Goal: Task Accomplishment & Management: Manage account settings

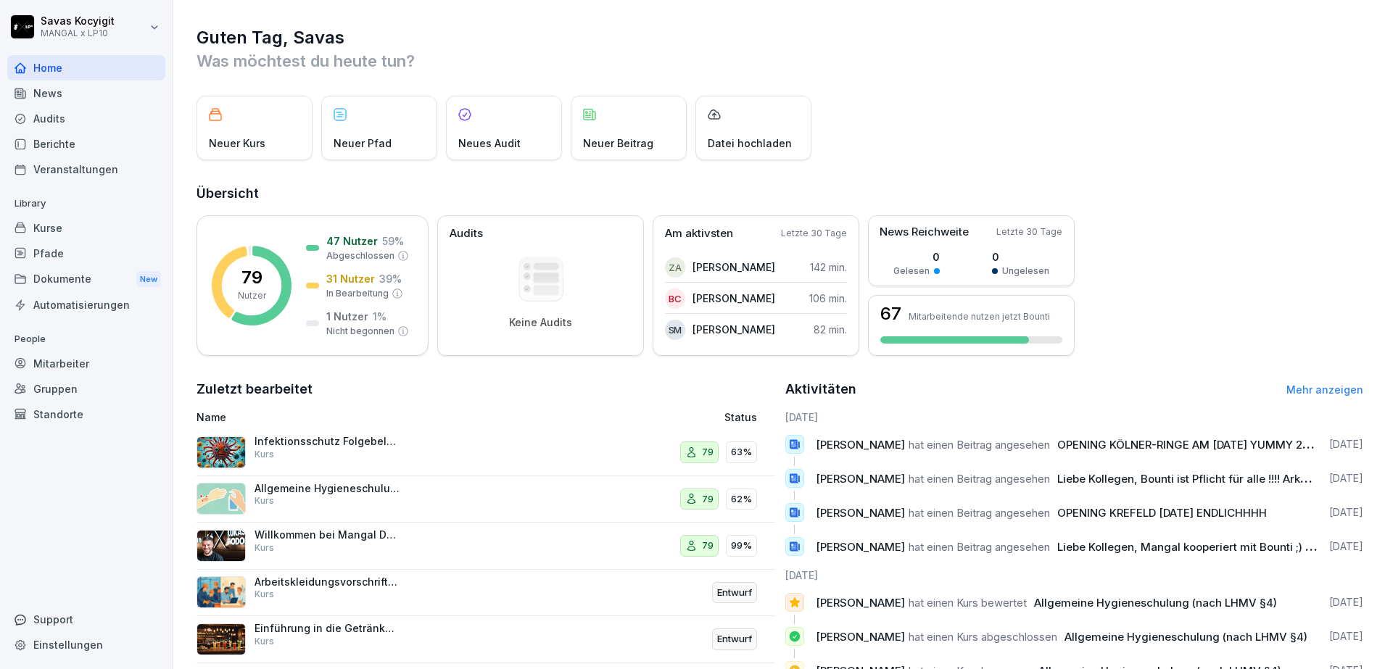
click at [76, 151] on div "Berichte" at bounding box center [86, 143] width 158 height 25
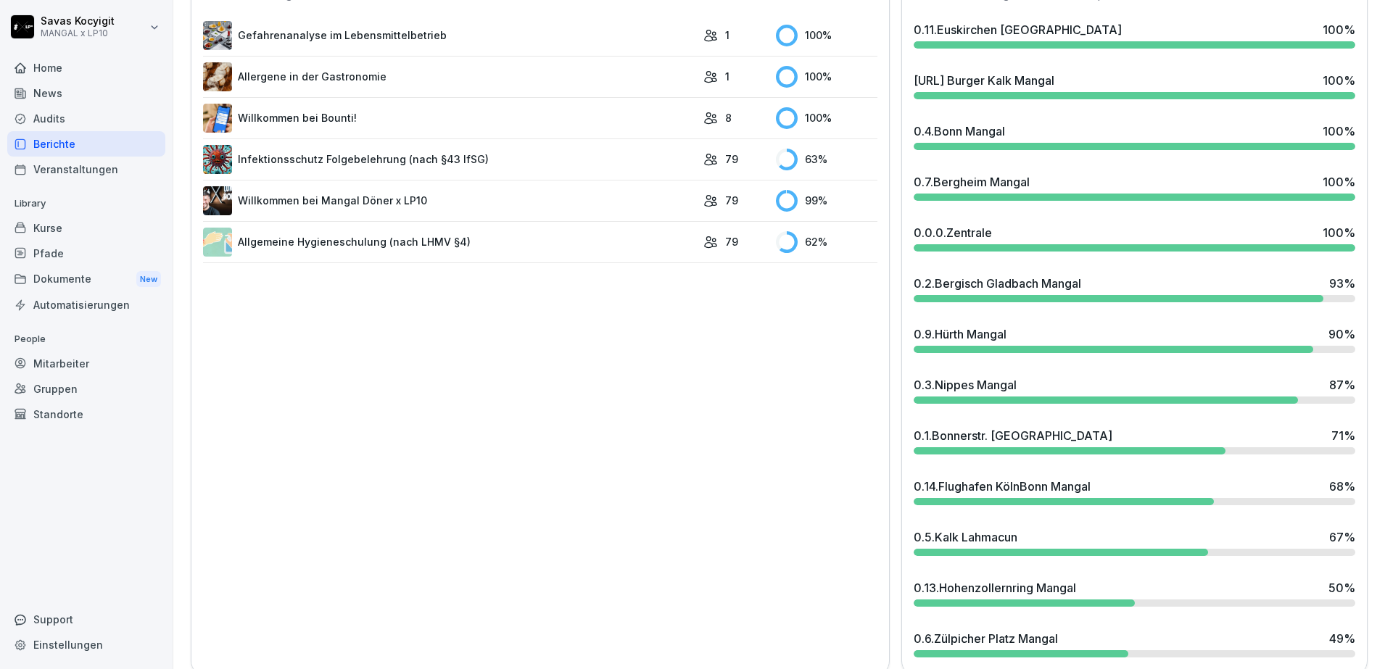
scroll to position [474, 0]
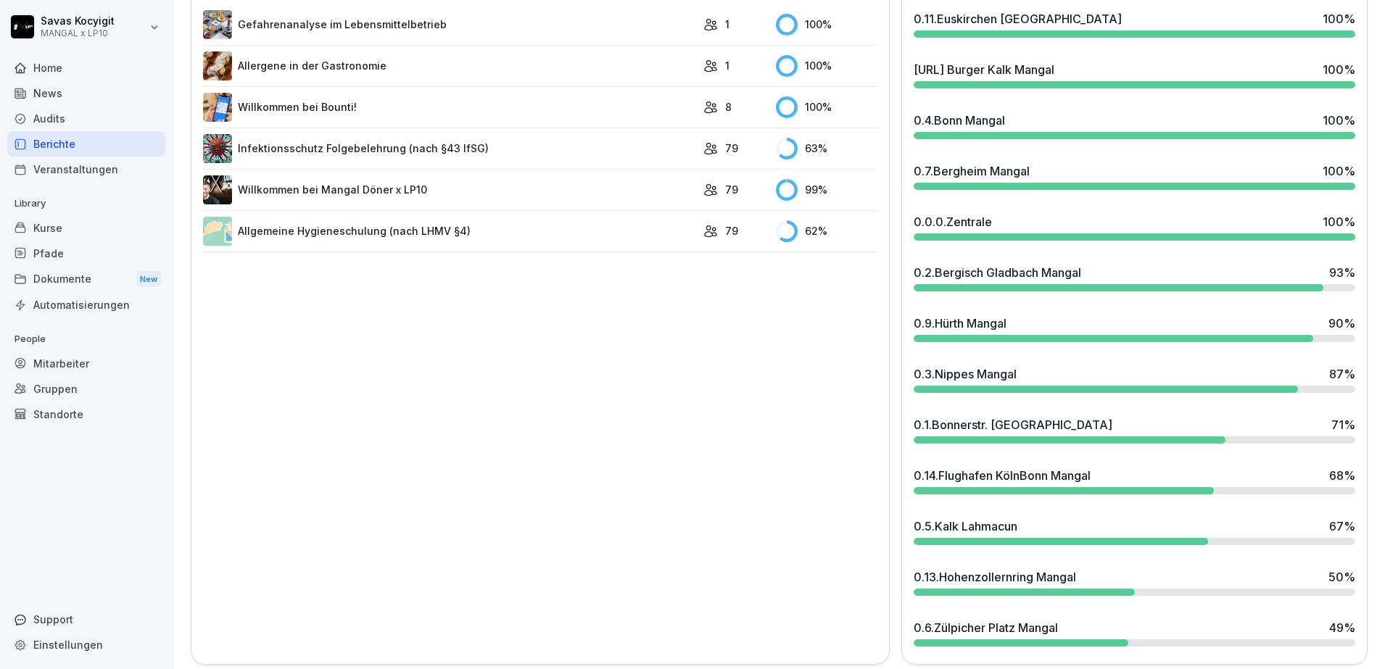
click at [1227, 259] on div "0.2.Bergisch Gladbach Mangal 93 %" at bounding box center [1134, 277] width 453 height 39
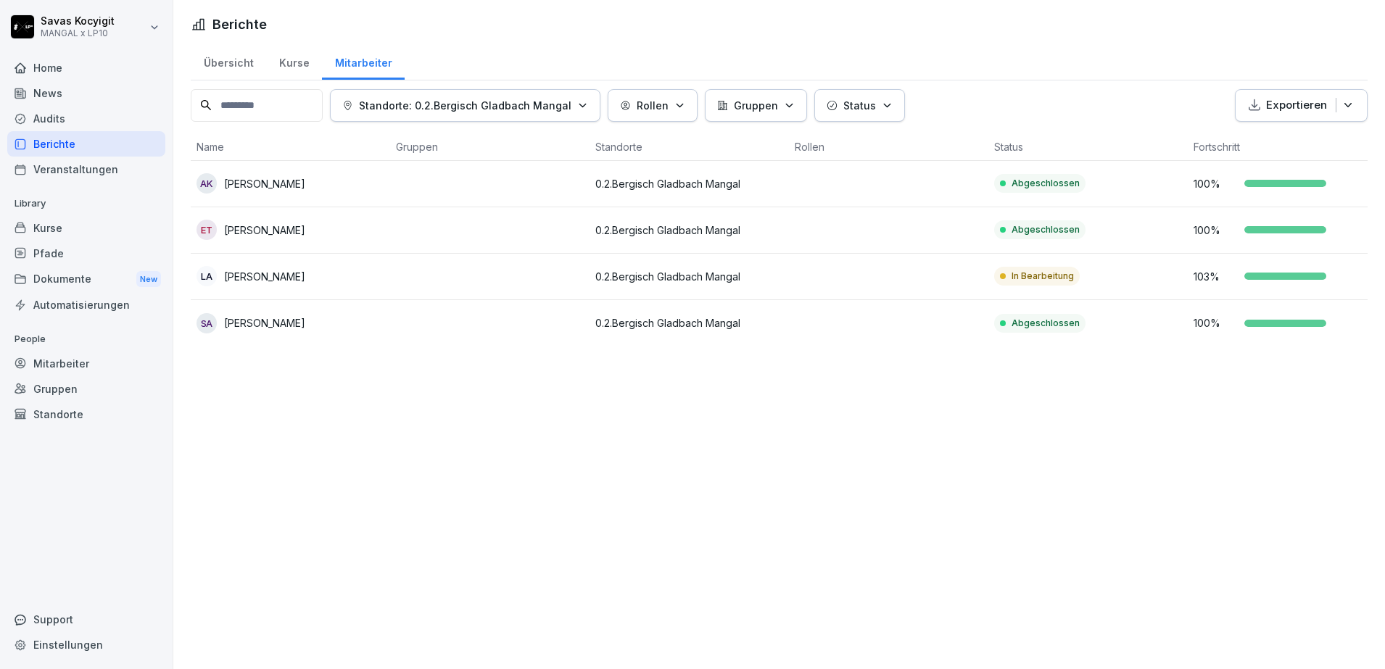
click at [326, 179] on div "AK [PERSON_NAME]" at bounding box center [290, 183] width 188 height 20
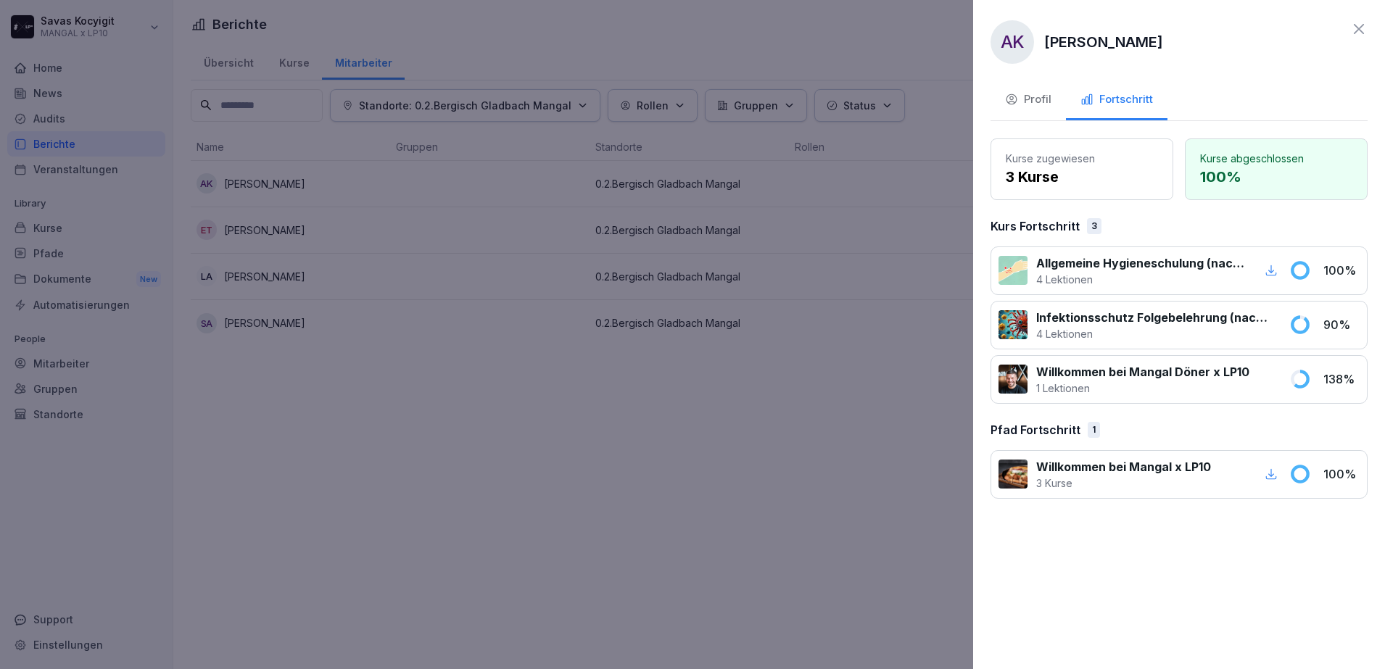
click at [1145, 338] on p "4 Lektionen" at bounding box center [1154, 333] width 236 height 15
click at [1027, 91] on div "Profil" at bounding box center [1028, 99] width 46 height 17
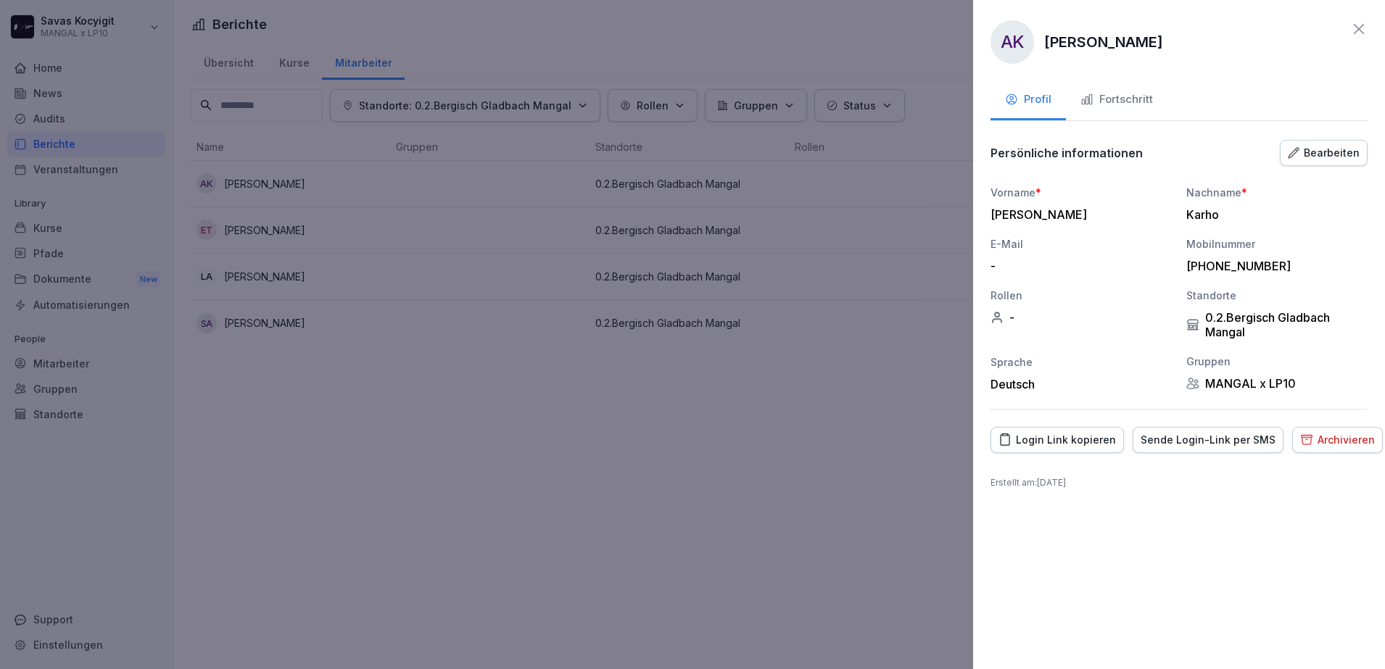
click at [1359, 30] on icon at bounding box center [1358, 29] width 10 height 10
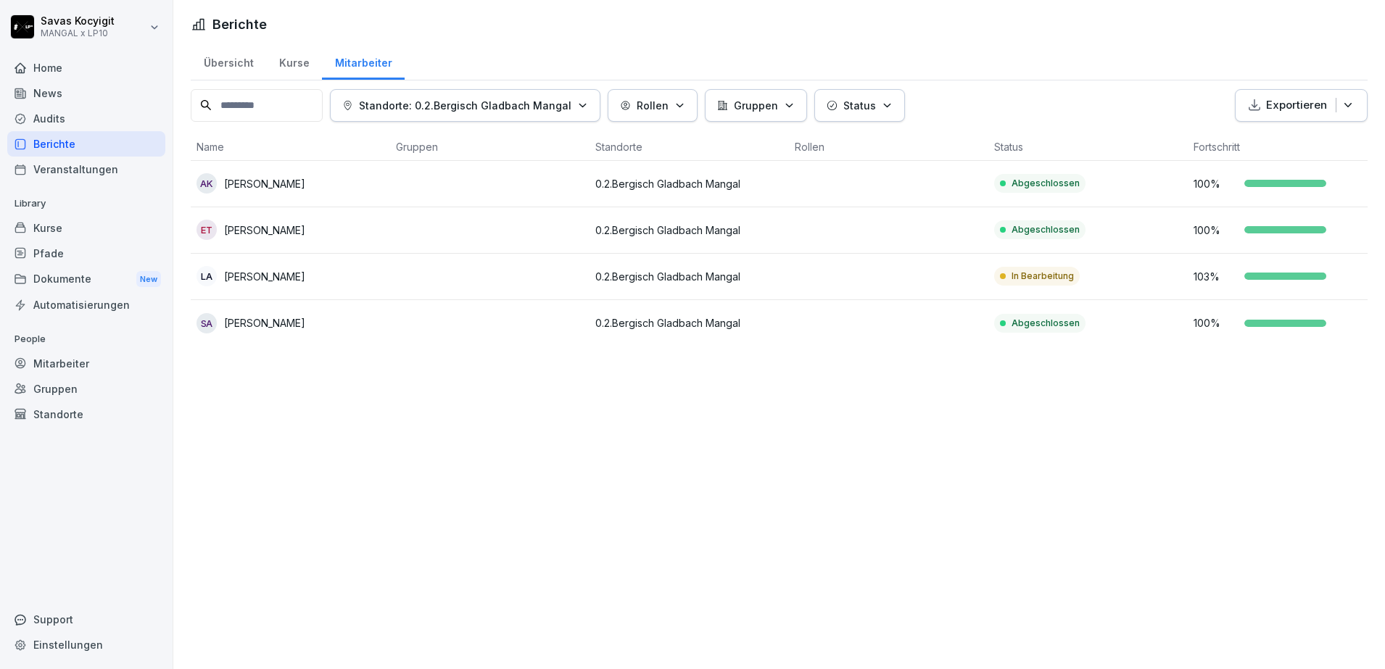
click at [75, 136] on div "Berichte" at bounding box center [86, 143] width 158 height 25
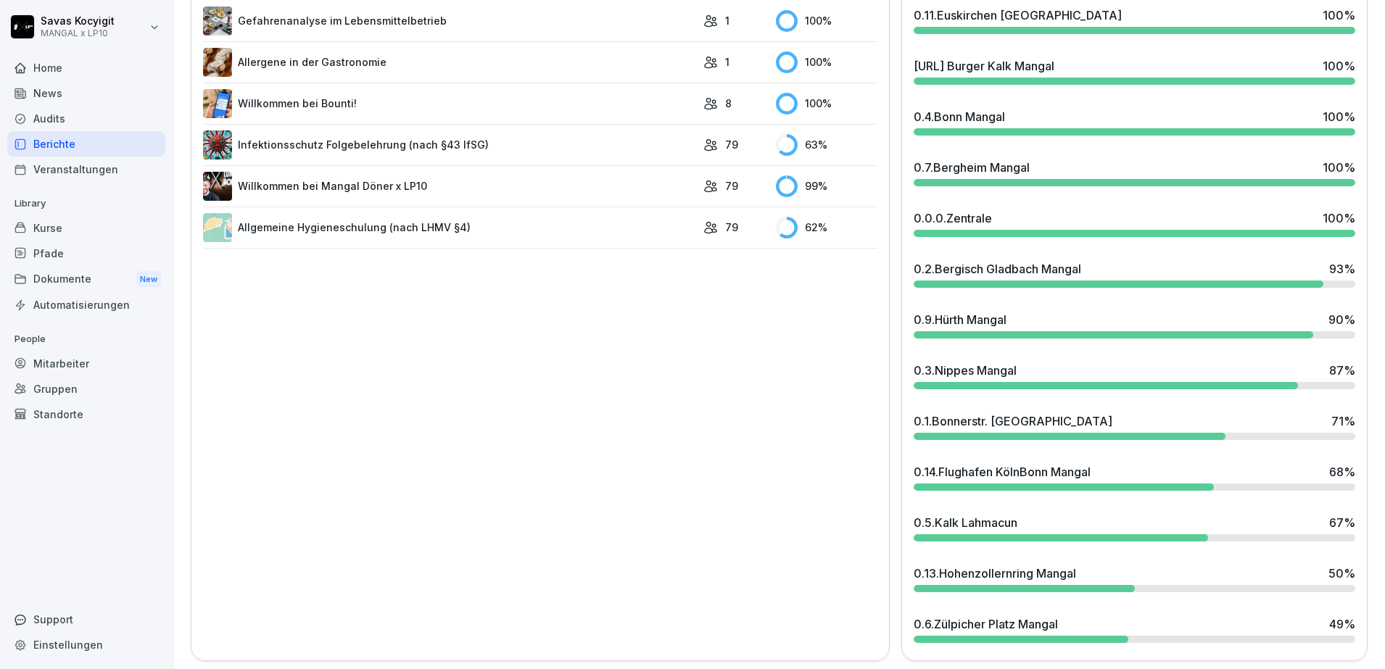
scroll to position [495, 0]
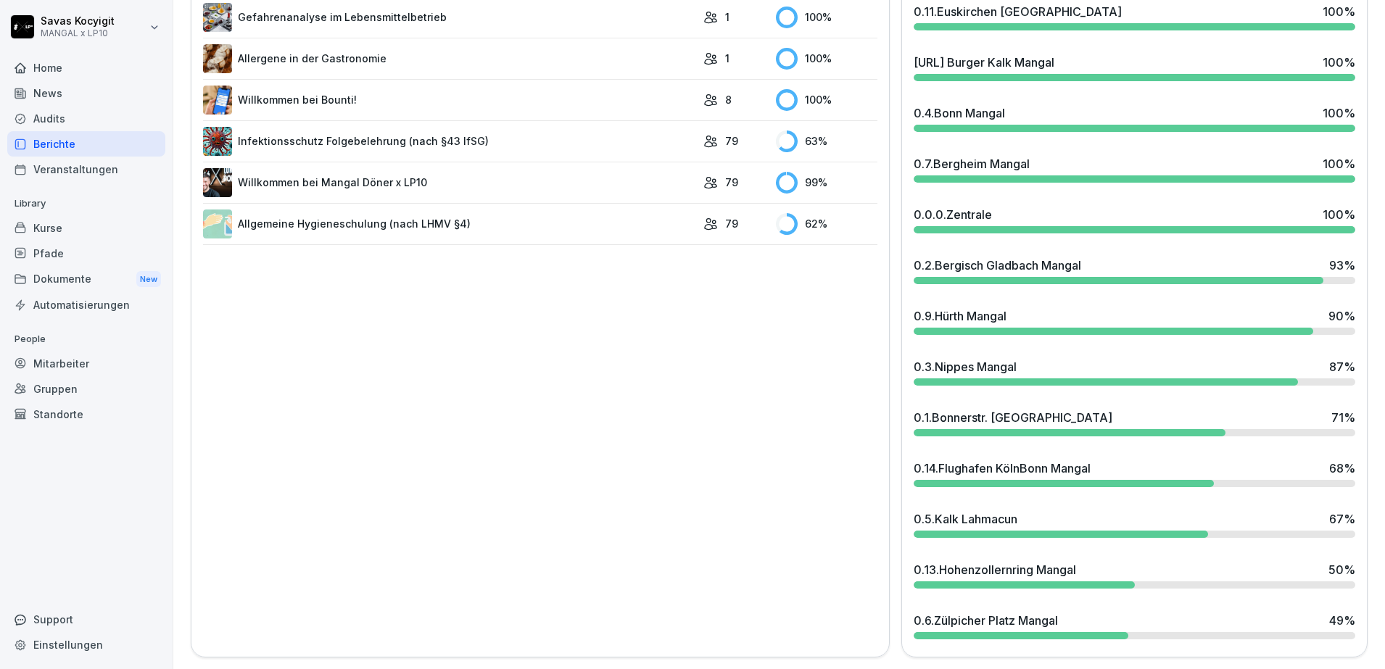
click at [1214, 328] on div at bounding box center [1112, 331] width 399 height 7
click at [1211, 358] on div "0.3.Nippes Mangal 87 %" at bounding box center [1133, 366] width 441 height 17
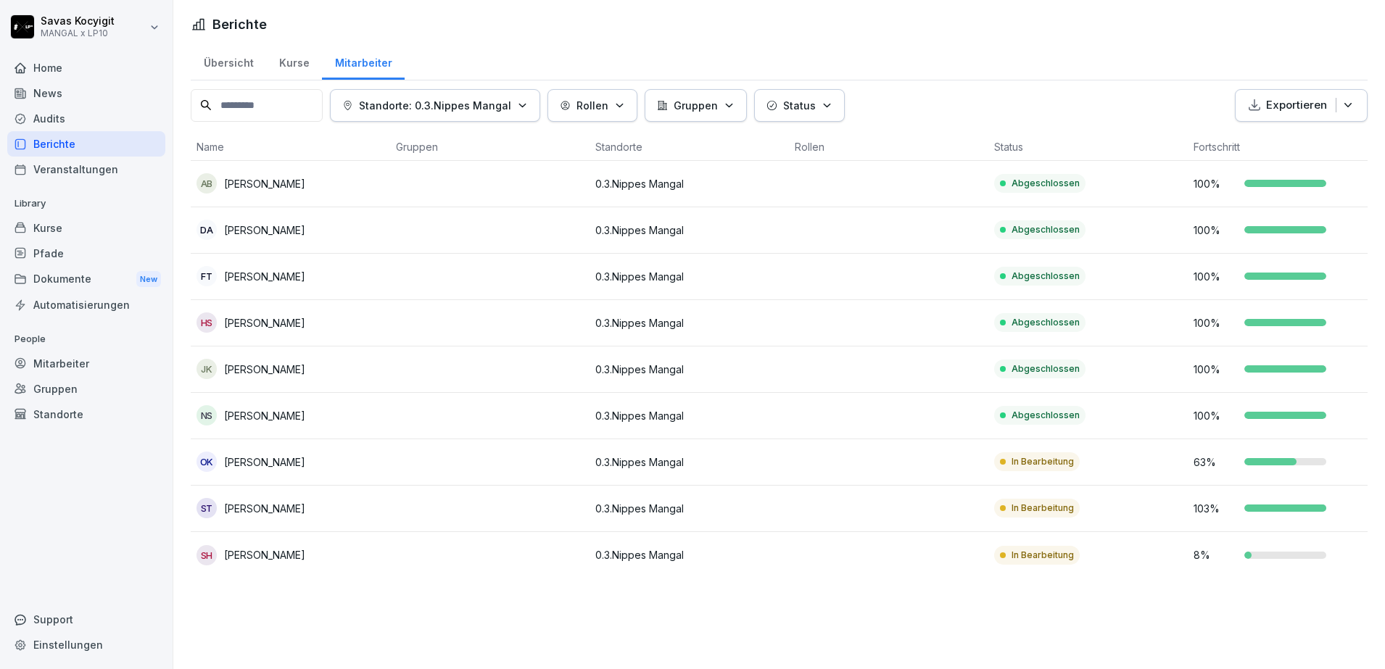
click at [681, 576] on td "0.3.Nippes Mangal" at bounding box center [688, 555] width 199 height 46
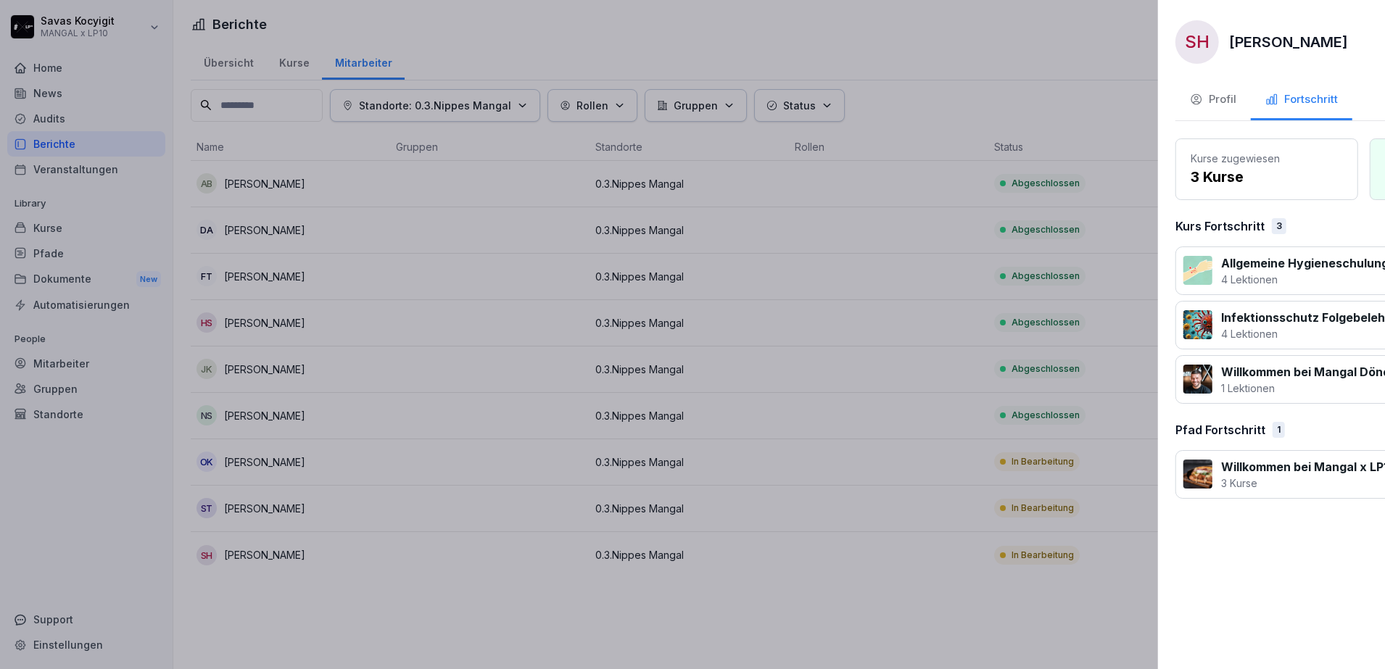
click at [94, 282] on div at bounding box center [692, 334] width 1385 height 669
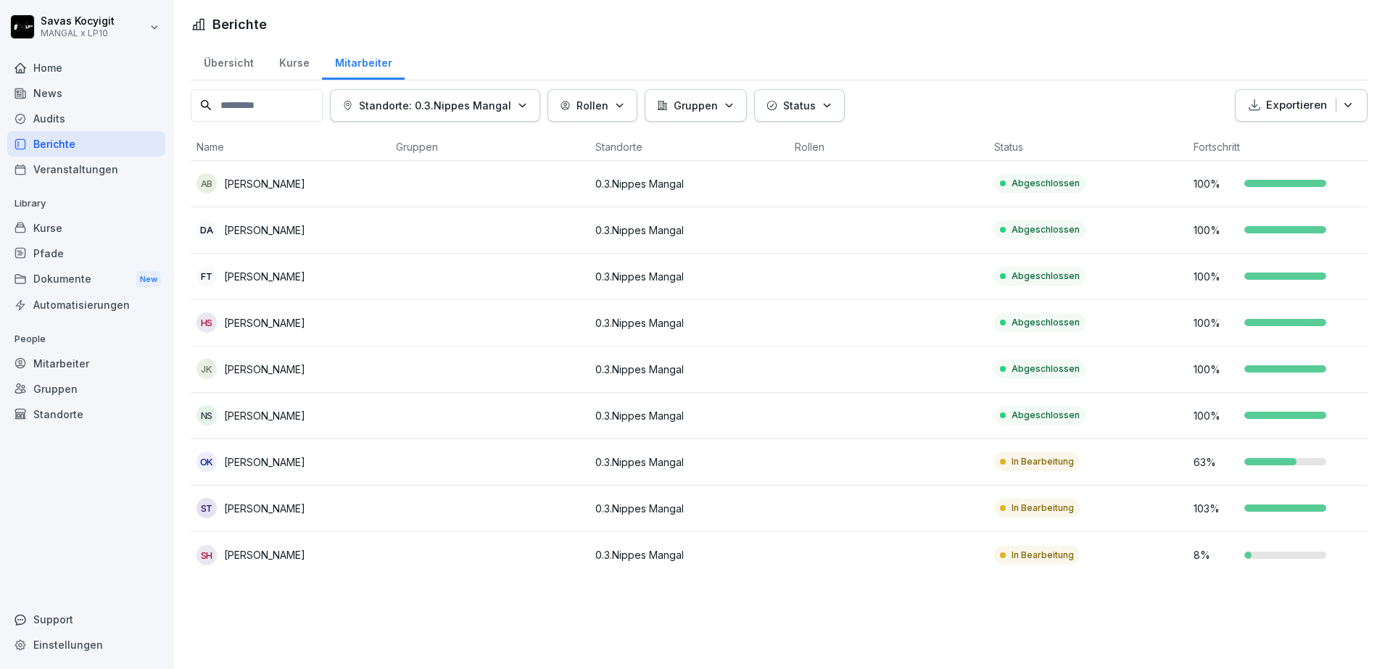
click at [68, 362] on div "Mitarbeiter" at bounding box center [86, 363] width 158 height 25
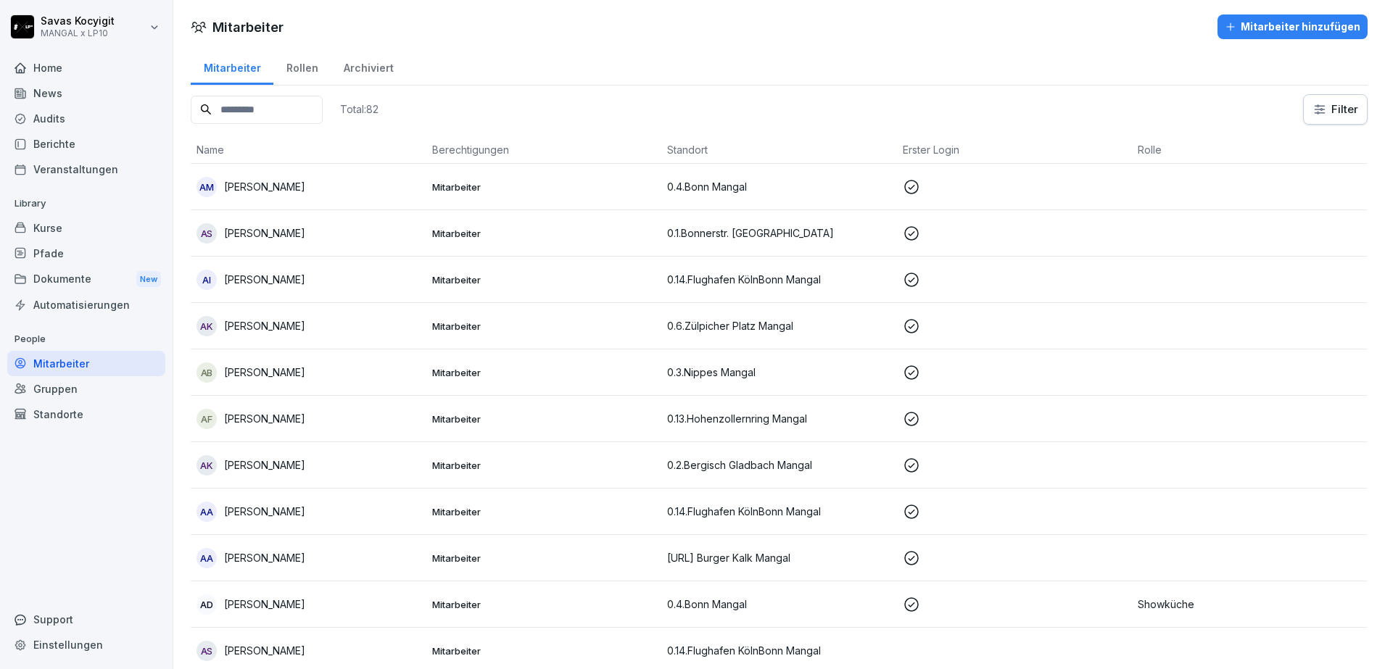
click at [273, 103] on input at bounding box center [257, 110] width 132 height 28
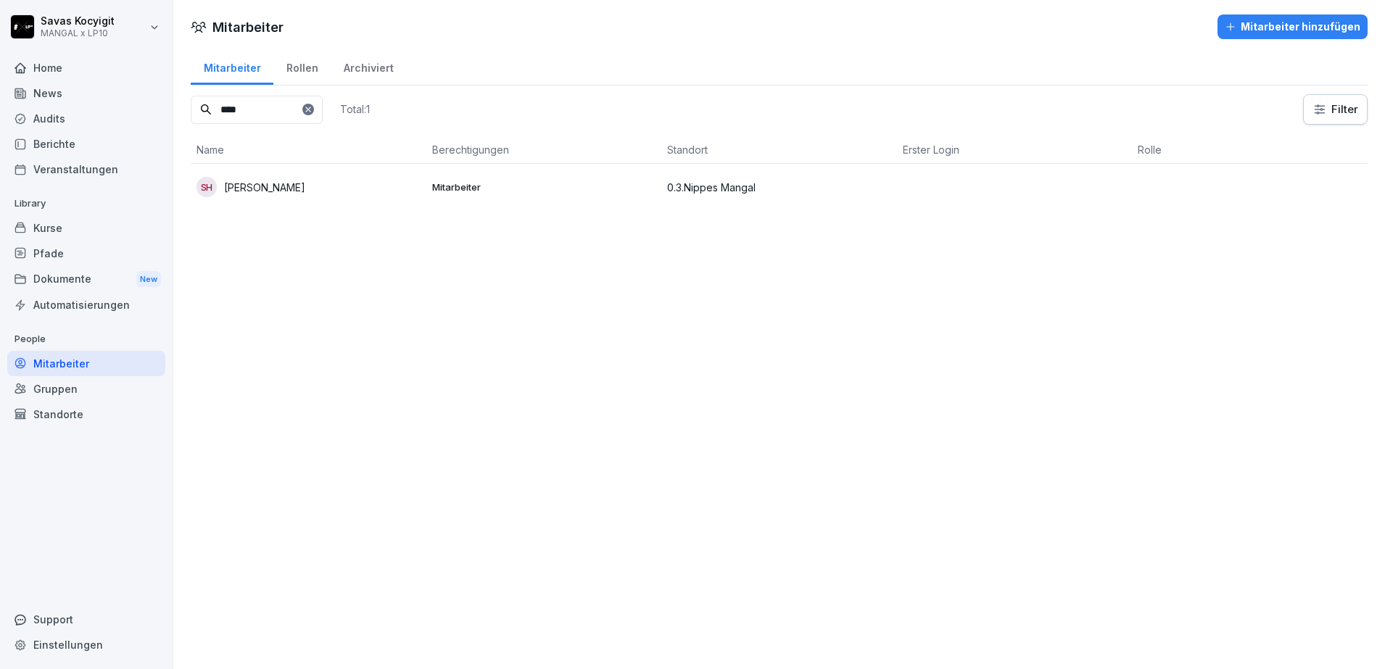
type input "****"
click at [293, 194] on p "[PERSON_NAME]" at bounding box center [264, 187] width 81 height 15
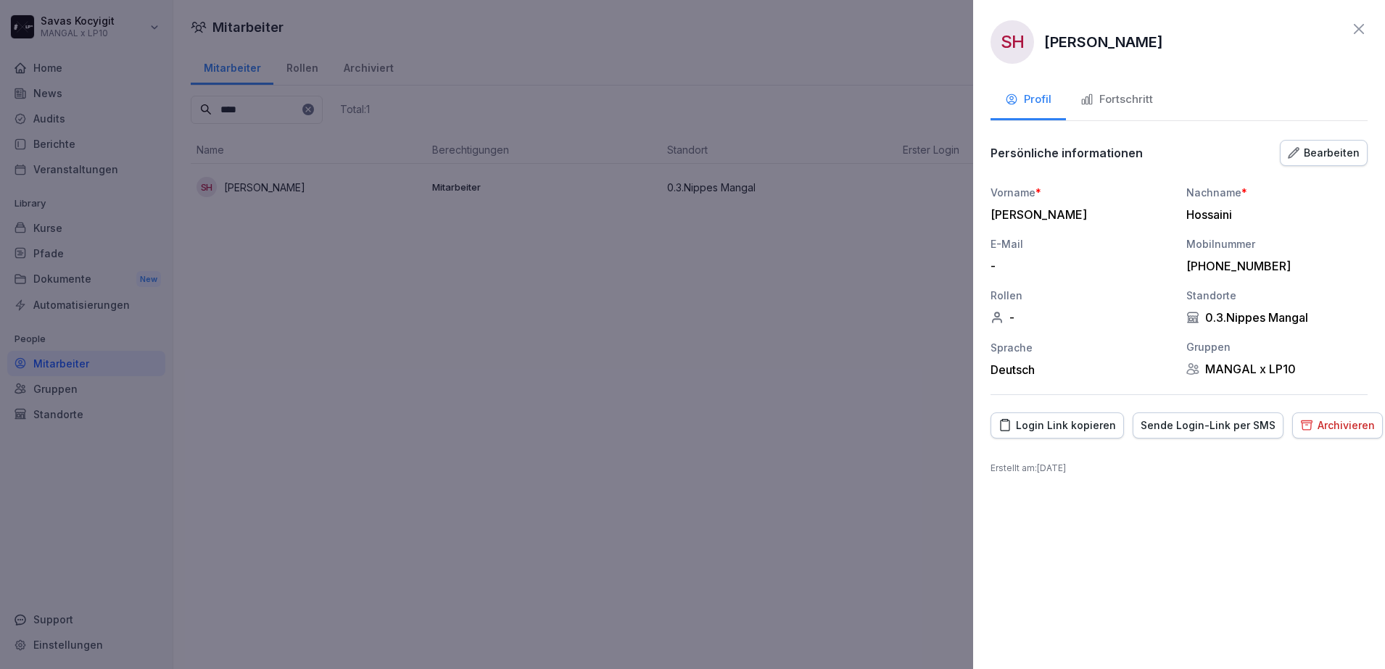
click at [1325, 162] on button "Bearbeiten" at bounding box center [1324, 153] width 88 height 26
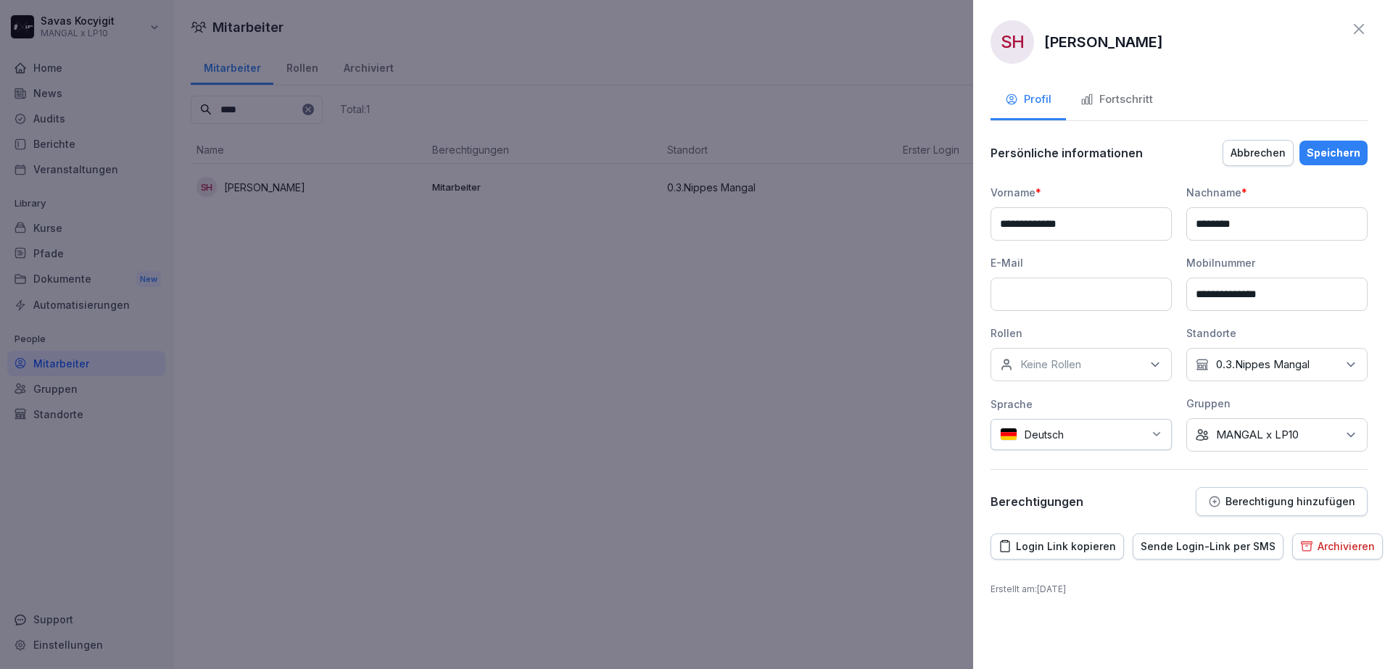
drag, startPoint x: 1294, startPoint y: 291, endPoint x: 969, endPoint y: 288, distance: 325.5
click at [969, 288] on body "**********" at bounding box center [692, 334] width 1385 height 669
type input "**********"
click at [1333, 140] on div "Abbrechen Speichern" at bounding box center [1294, 153] width 145 height 26
click at [1334, 153] on div "Speichern" at bounding box center [1333, 153] width 54 height 16
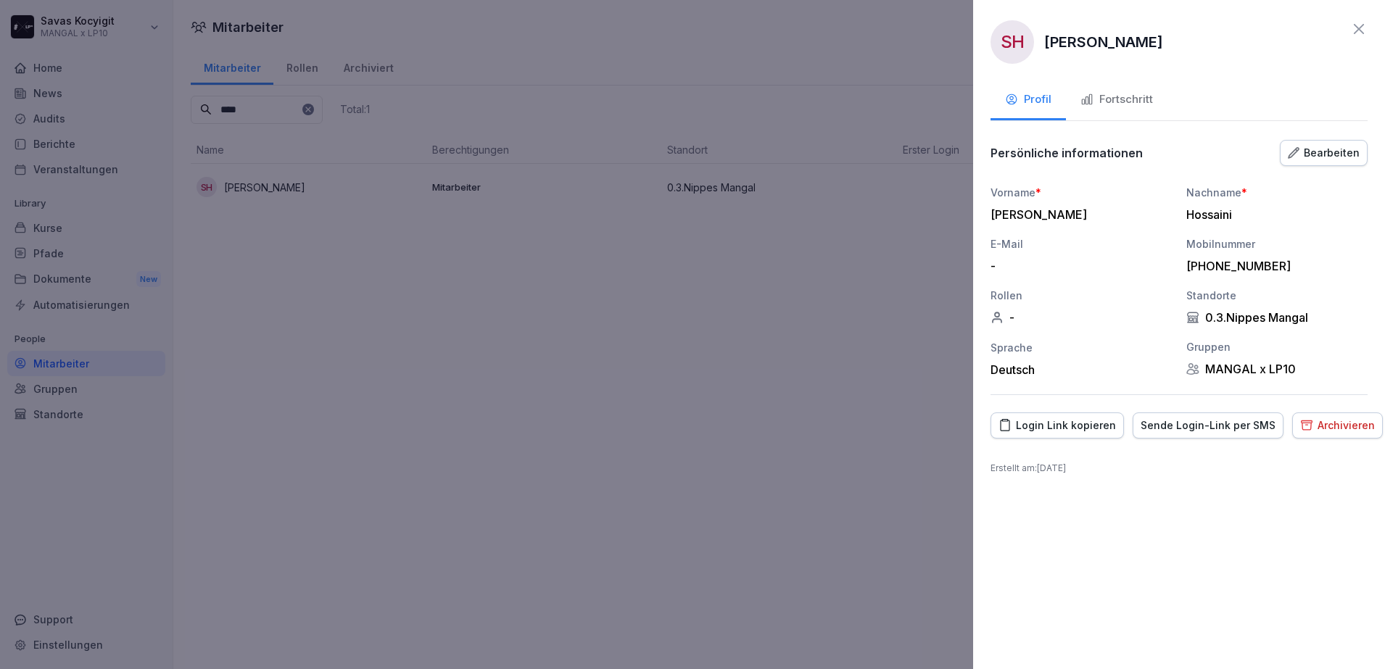
click at [1187, 414] on button "Sende Login-Link per SMS" at bounding box center [1207, 425] width 151 height 26
click at [1057, 427] on div "Login Link kopieren" at bounding box center [1056, 426] width 117 height 16
